Goal: Task Accomplishment & Management: Use online tool/utility

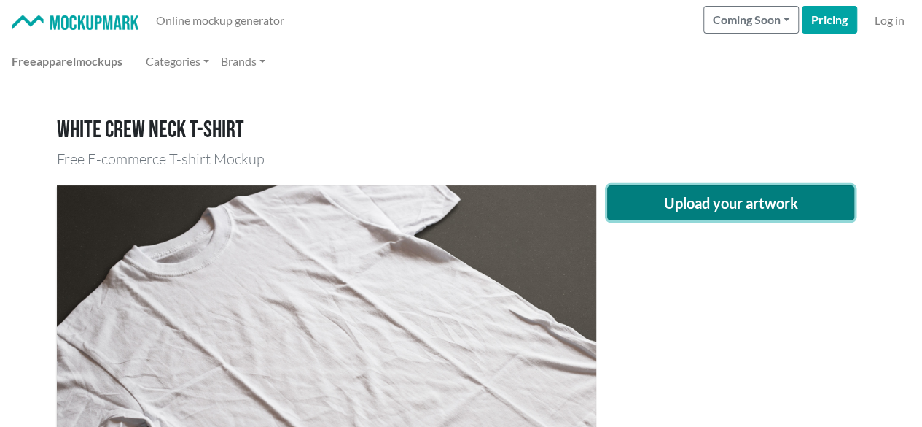
click at [637, 199] on button "Upload your artwork" at bounding box center [731, 202] width 248 height 35
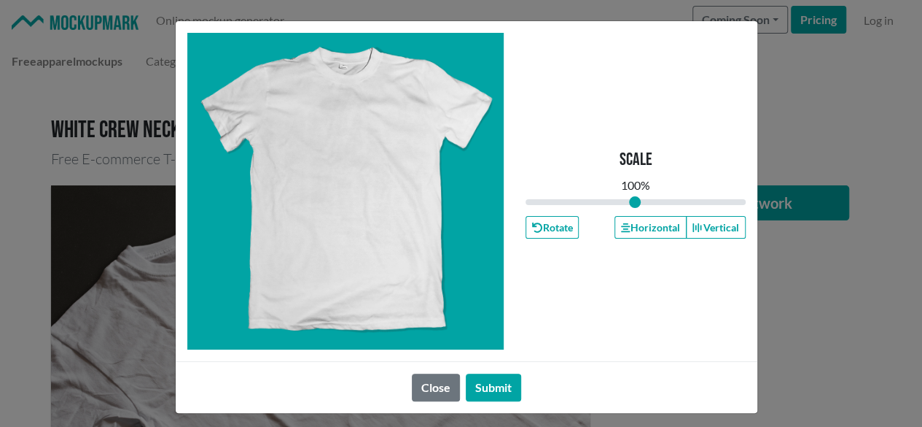
type input "1"
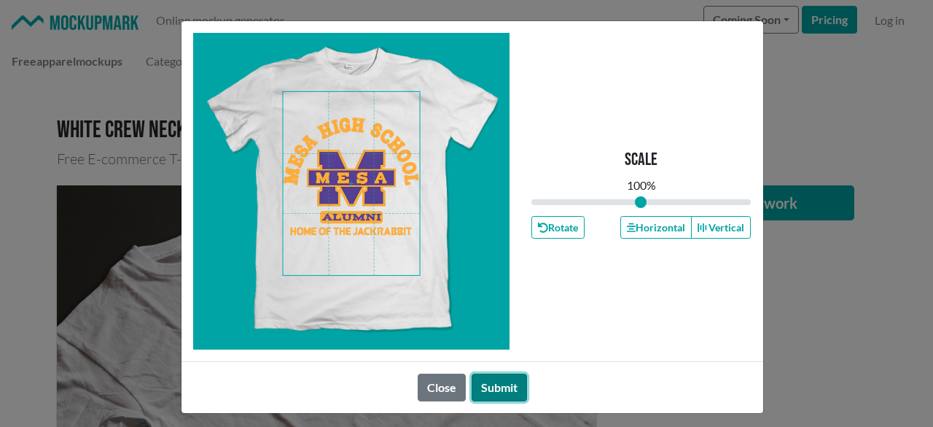
click at [473, 384] on button "Submit" at bounding box center [499, 387] width 55 height 28
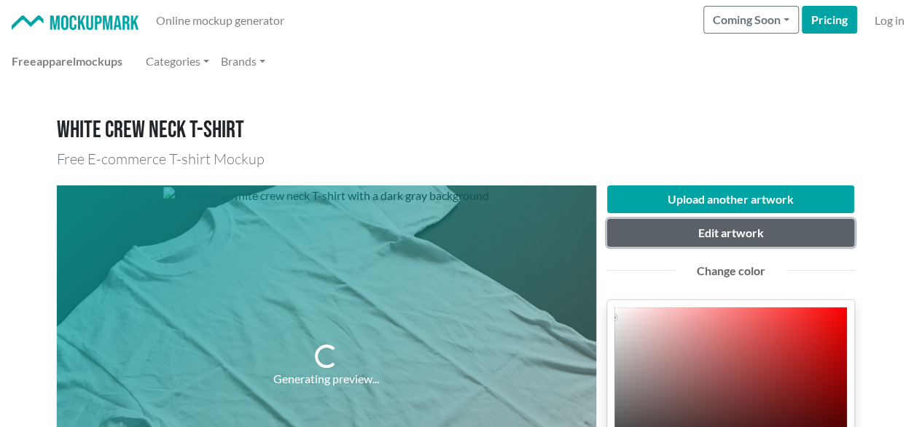
click at [691, 230] on button "Edit artwork" at bounding box center [731, 233] width 248 height 28
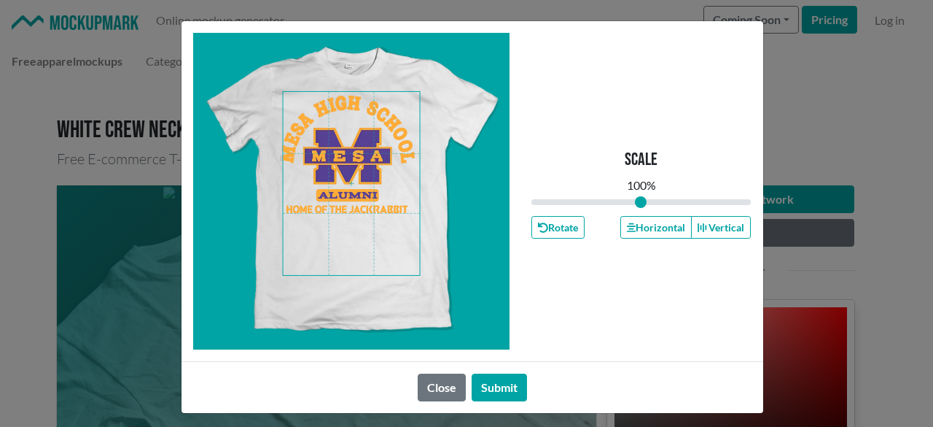
click at [346, 167] on span at bounding box center [351, 183] width 137 height 183
click at [650, 222] on button "Horizontal" at bounding box center [656, 227] width 71 height 23
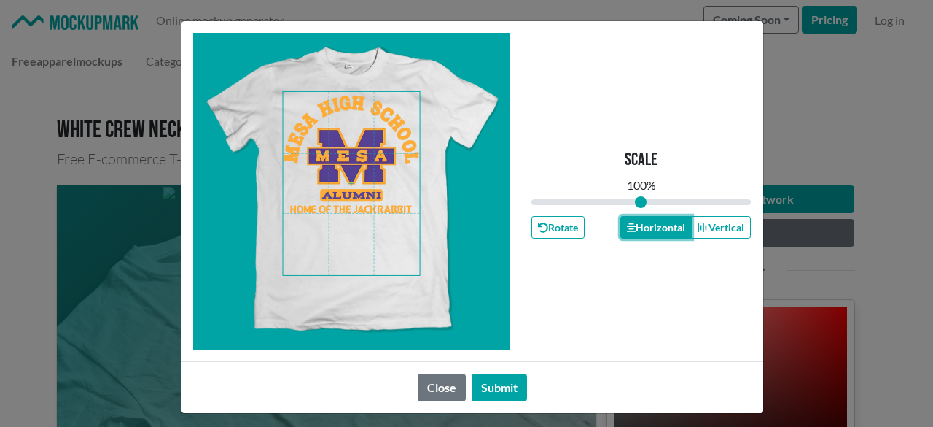
click at [650, 222] on button "Horizontal" at bounding box center [656, 227] width 71 height 23
click at [516, 390] on button "Submit" at bounding box center [499, 387] width 55 height 28
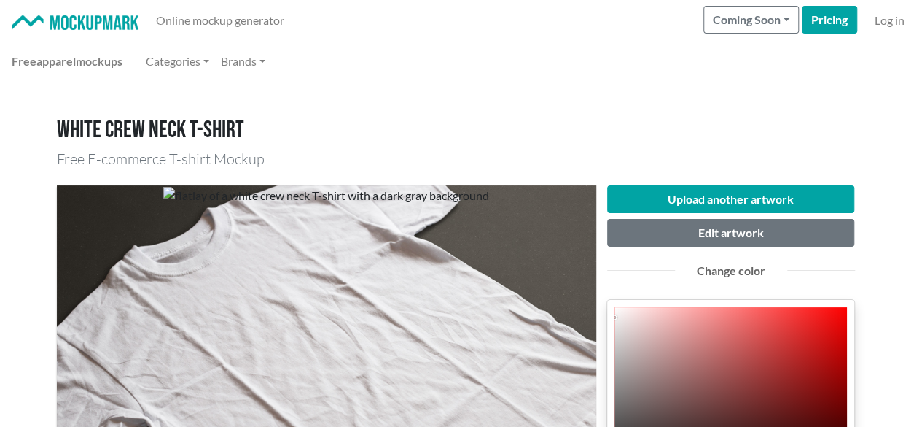
scroll to position [146, 0]
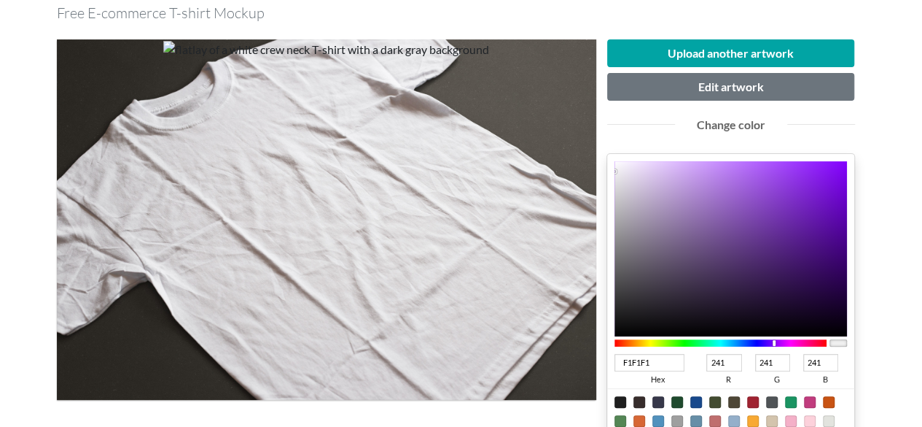
click at [774, 343] on div at bounding box center [721, 342] width 213 height 7
drag, startPoint x: 662, startPoint y: 362, endPoint x: 543, endPoint y: 367, distance: 119.0
click at [543, 367] on div "Upload another artwork Edit artwork Change color F1F1F1 hex 241 r 241 g 241 b 1…" at bounding box center [461, 333] width 809 height 610
type input "452"
type input "68"
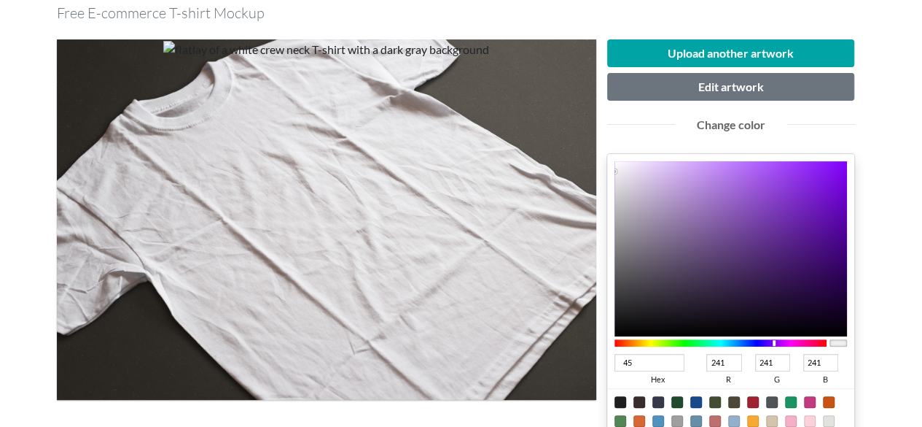
type input "85"
type input "34"
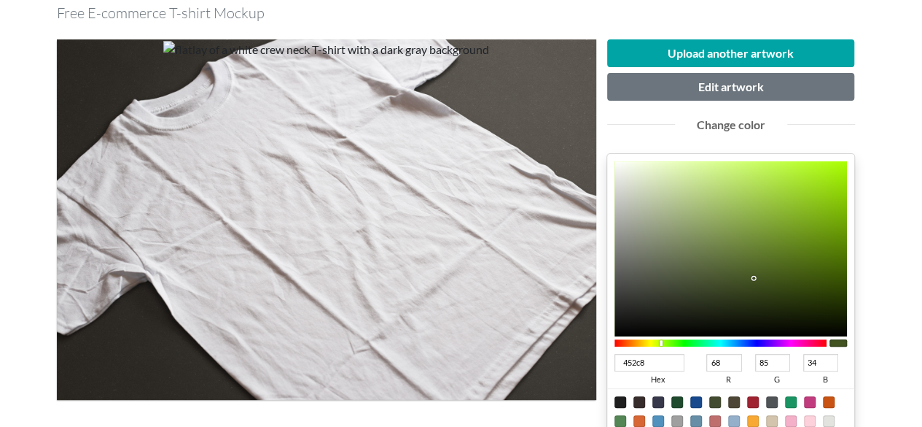
type input "452c88"
type input "69"
type input "44"
type input "136"
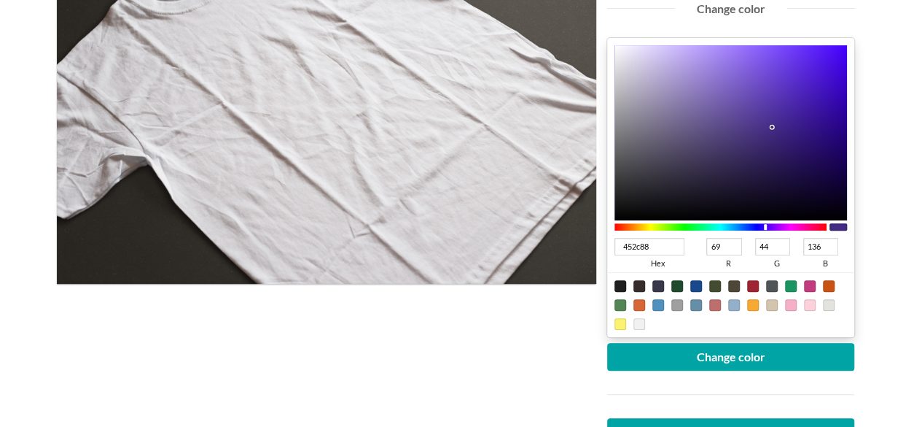
scroll to position [292, 0]
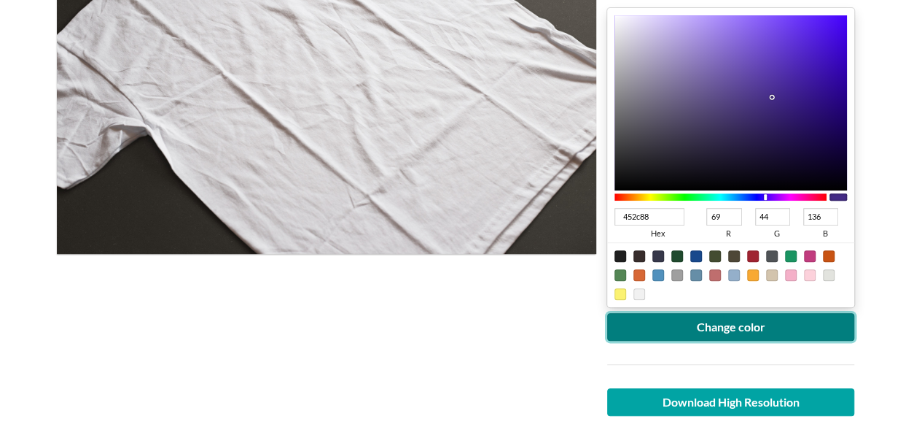
type input "452C88"
click at [772, 328] on button "Change color" at bounding box center [731, 327] width 248 height 28
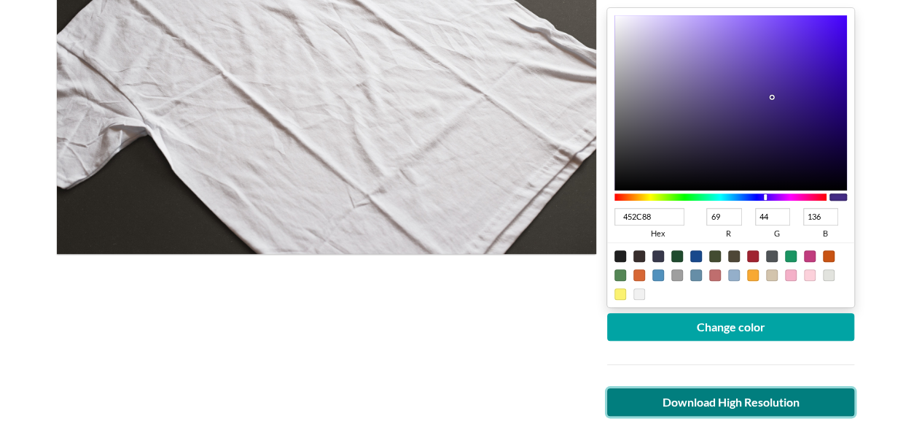
click at [694, 394] on link "Download High Resolution" at bounding box center [731, 402] width 248 height 28
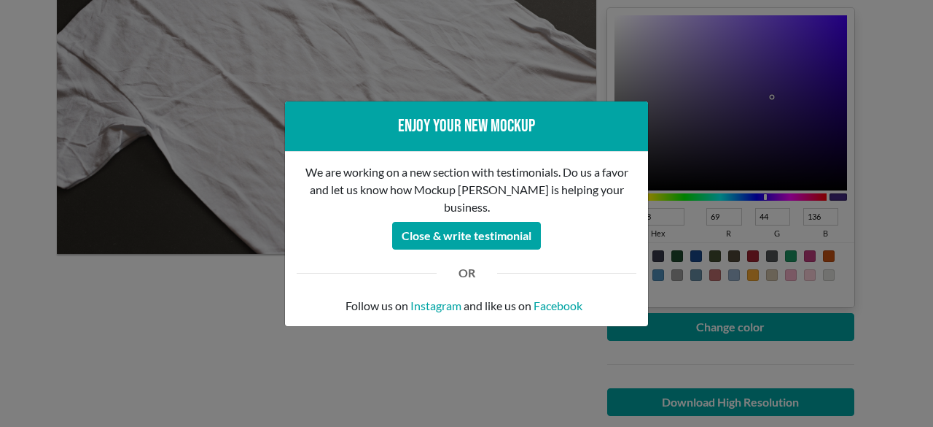
click at [168, 262] on div "Enjoy your new mockup We are working on a new section with testimonials. Do us …" at bounding box center [466, 213] width 933 height 427
